Goal: Task Accomplishment & Management: Use online tool/utility

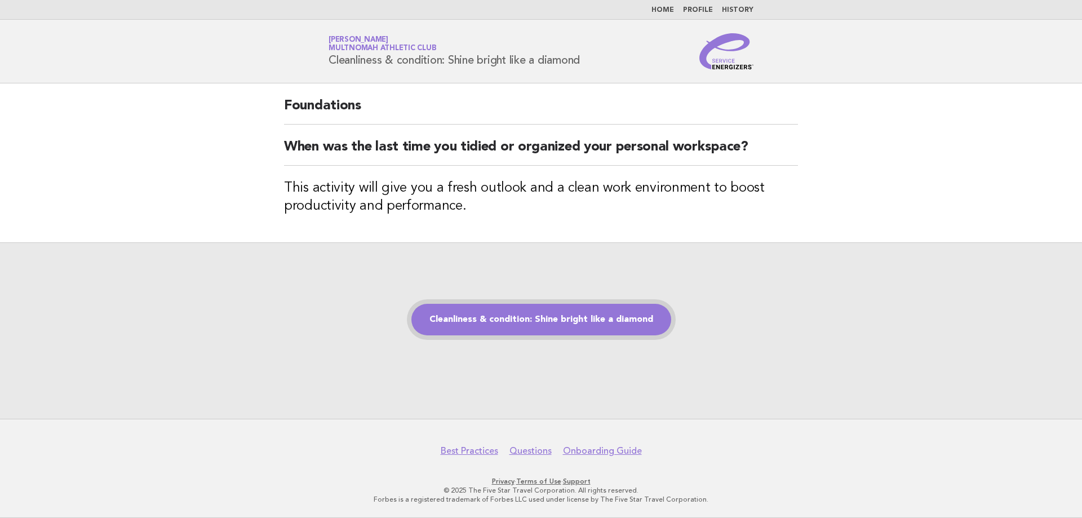
click at [543, 315] on link "Cleanliness & condition: Shine bright like a diamond" at bounding box center [541, 320] width 260 height 32
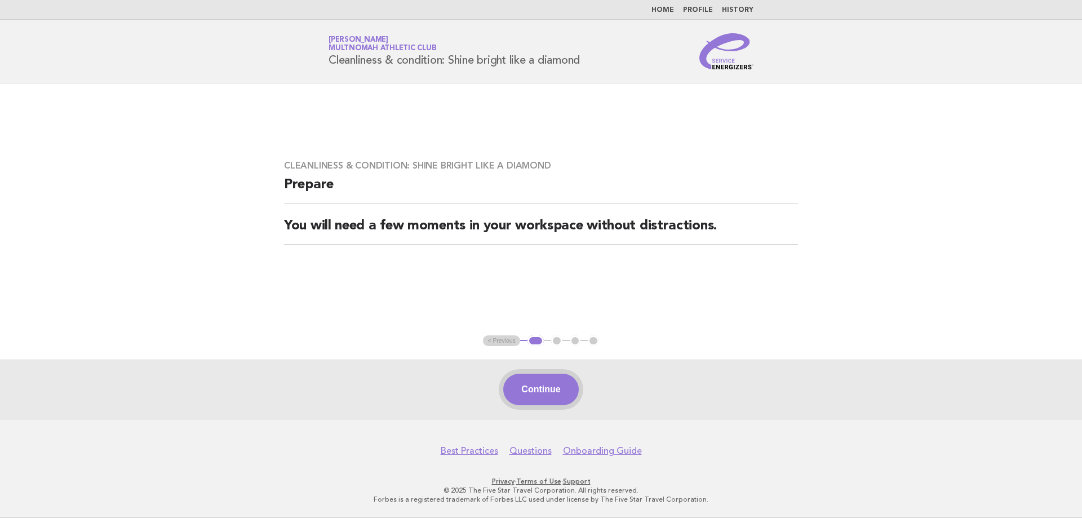
click at [543, 384] on button "Continue" at bounding box center [540, 390] width 75 height 32
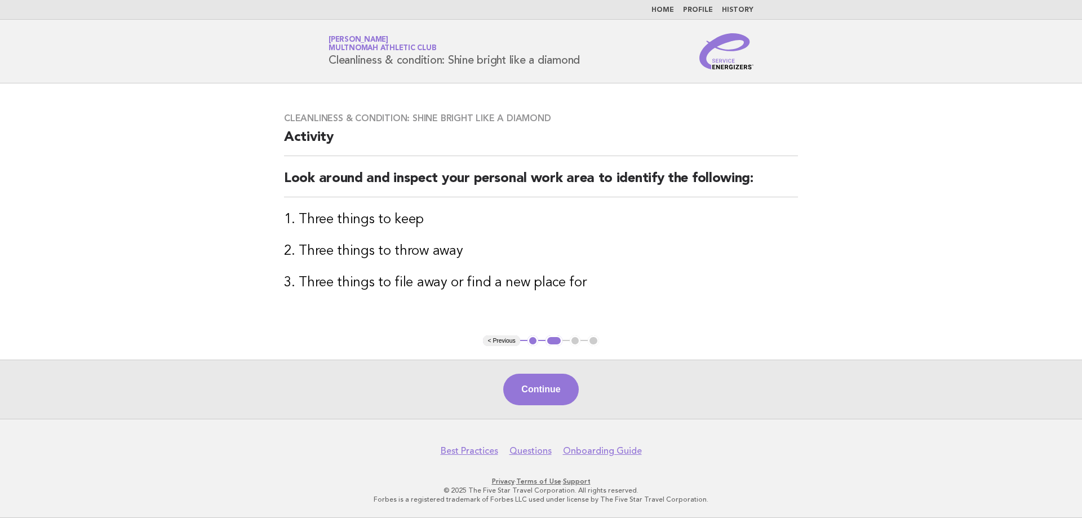
click at [534, 392] on button "Continue" at bounding box center [540, 390] width 75 height 32
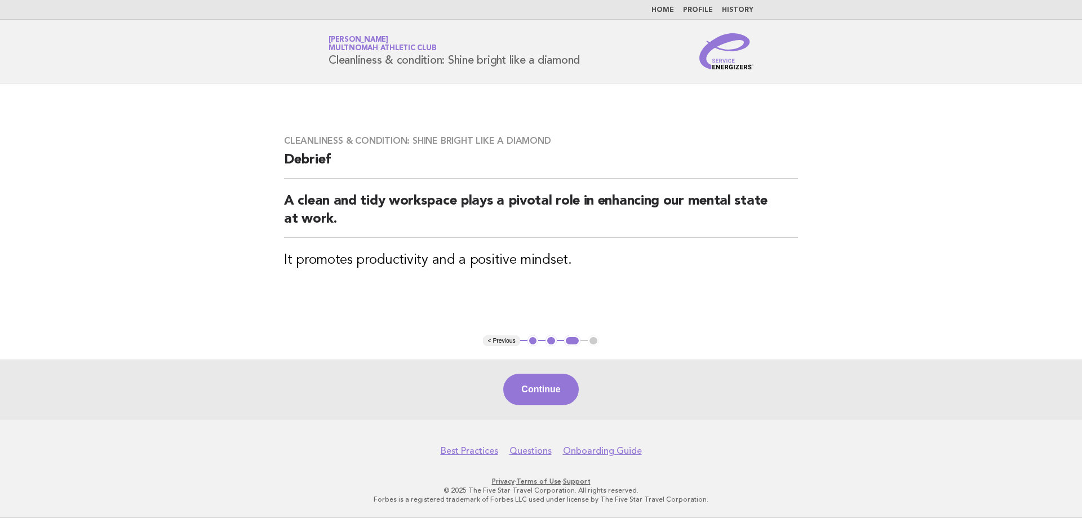
click at [536, 392] on button "Continue" at bounding box center [540, 390] width 75 height 32
